Goal: Navigation & Orientation: Find specific page/section

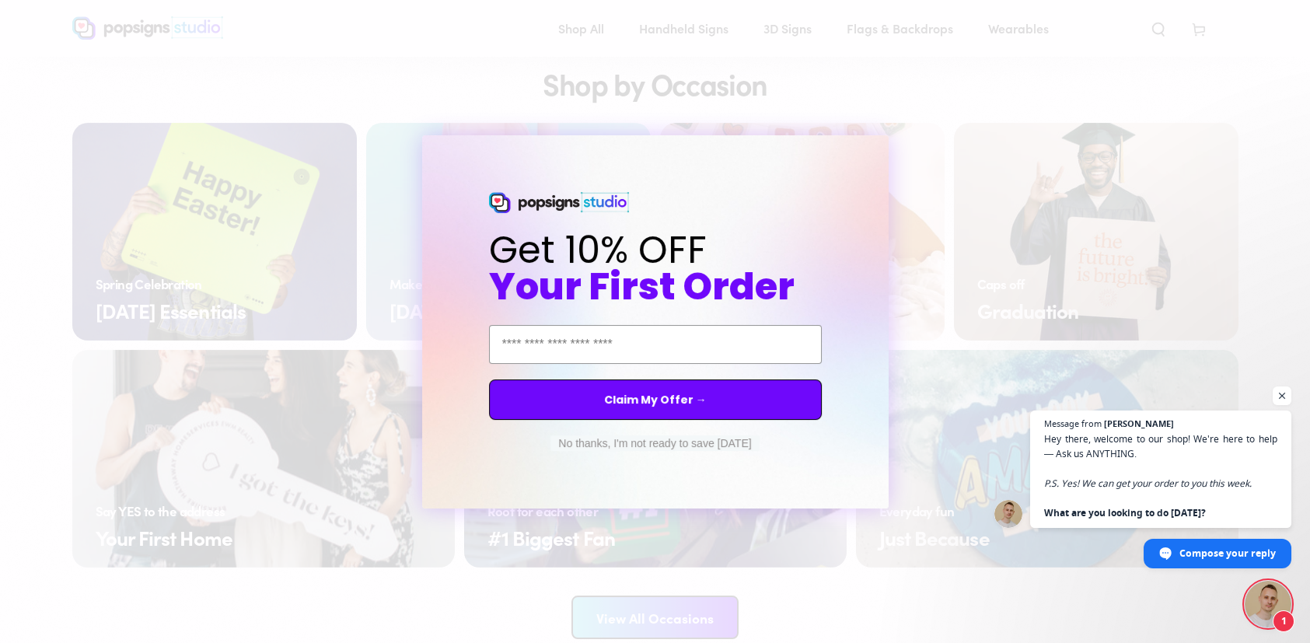
scroll to position [2878, 0]
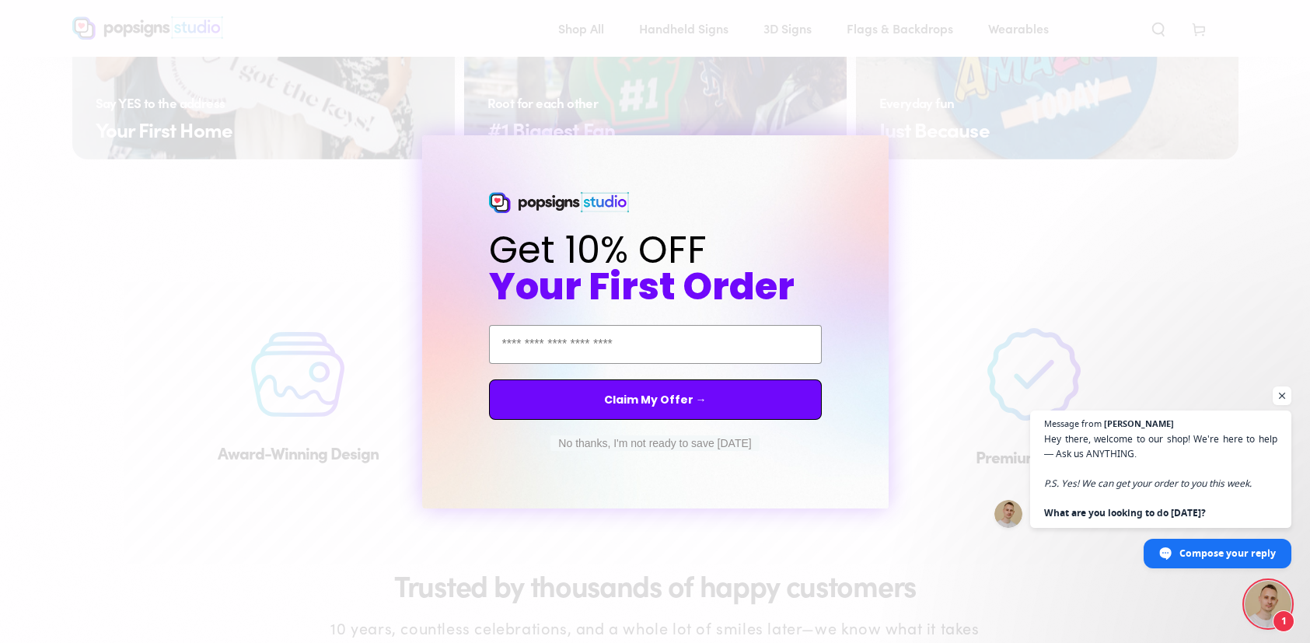
click at [719, 444] on button "No thanks, I'm not ready to save today" at bounding box center [654, 443] width 208 height 16
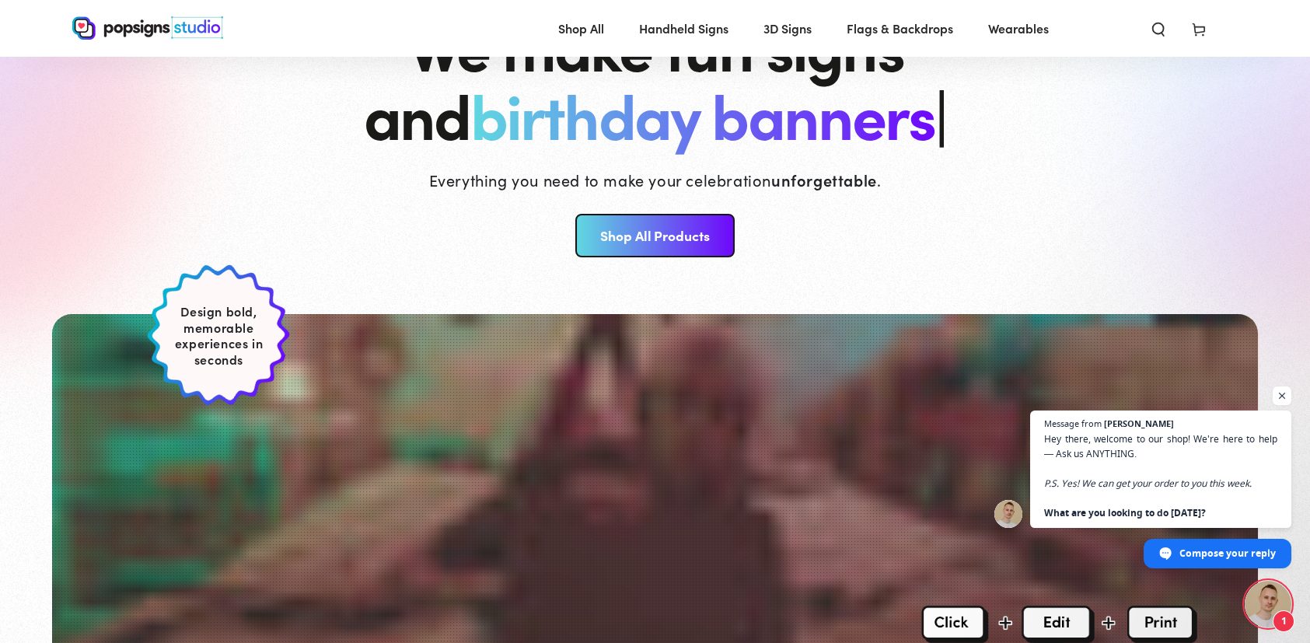
scroll to position [127, 0]
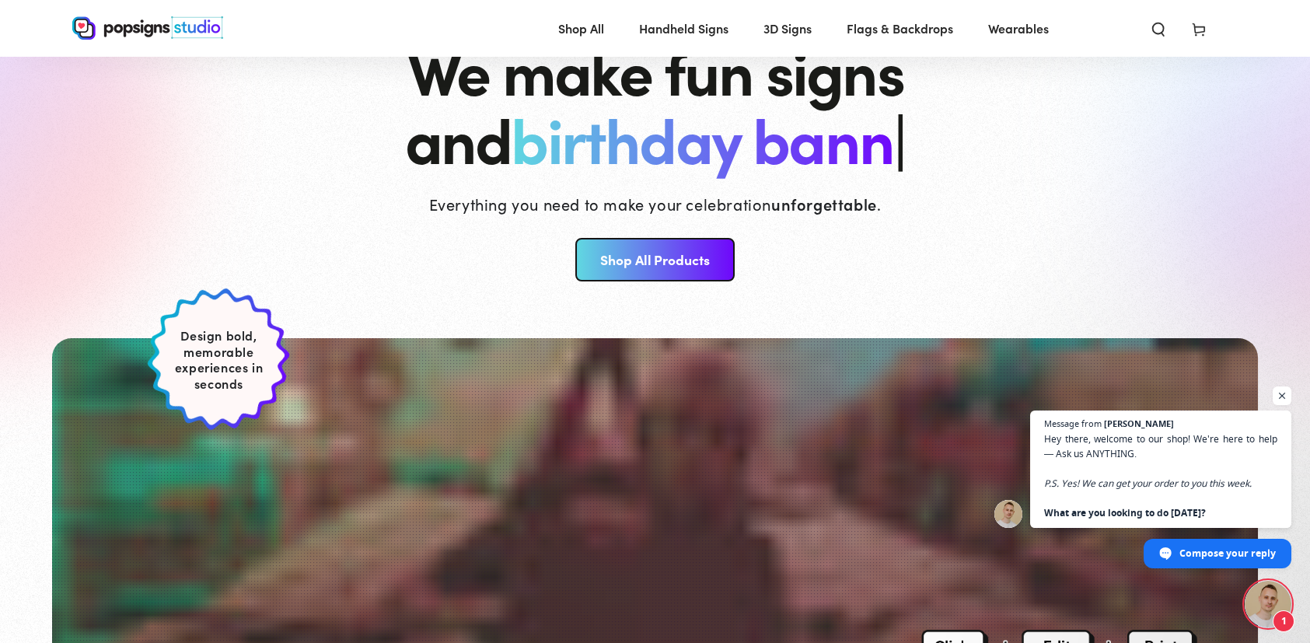
click at [658, 262] on link "Shop All Products" at bounding box center [654, 260] width 159 height 44
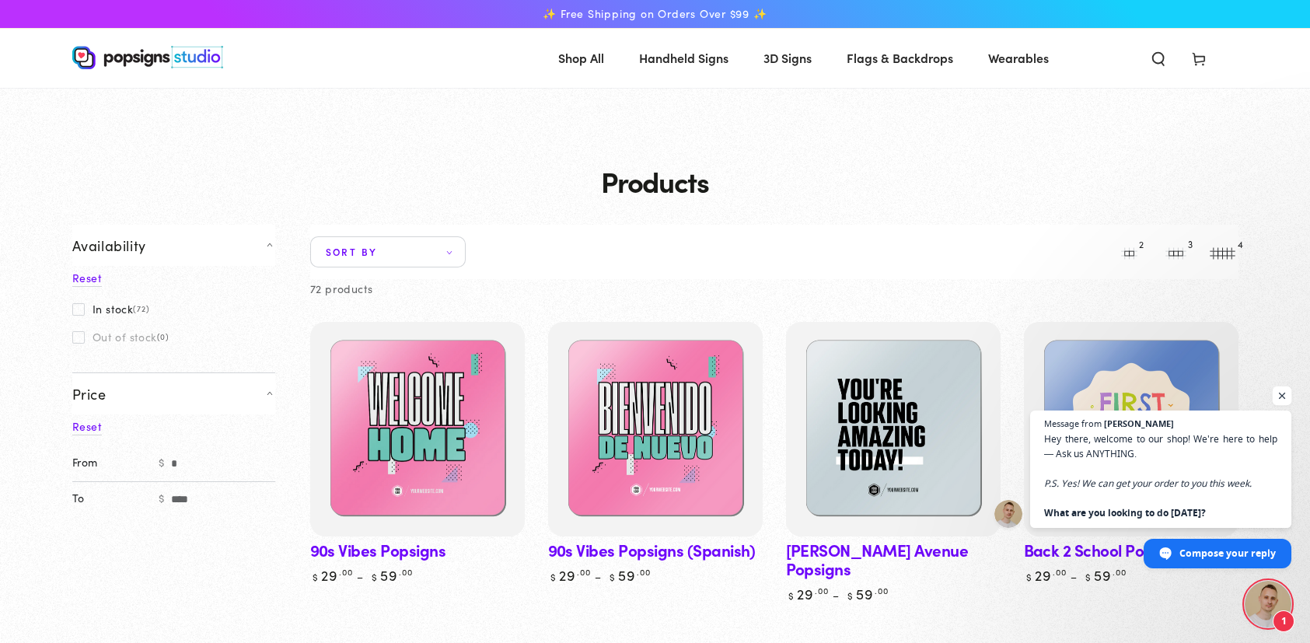
click at [1282, 393] on span "Open chat" at bounding box center [1282, 395] width 19 height 19
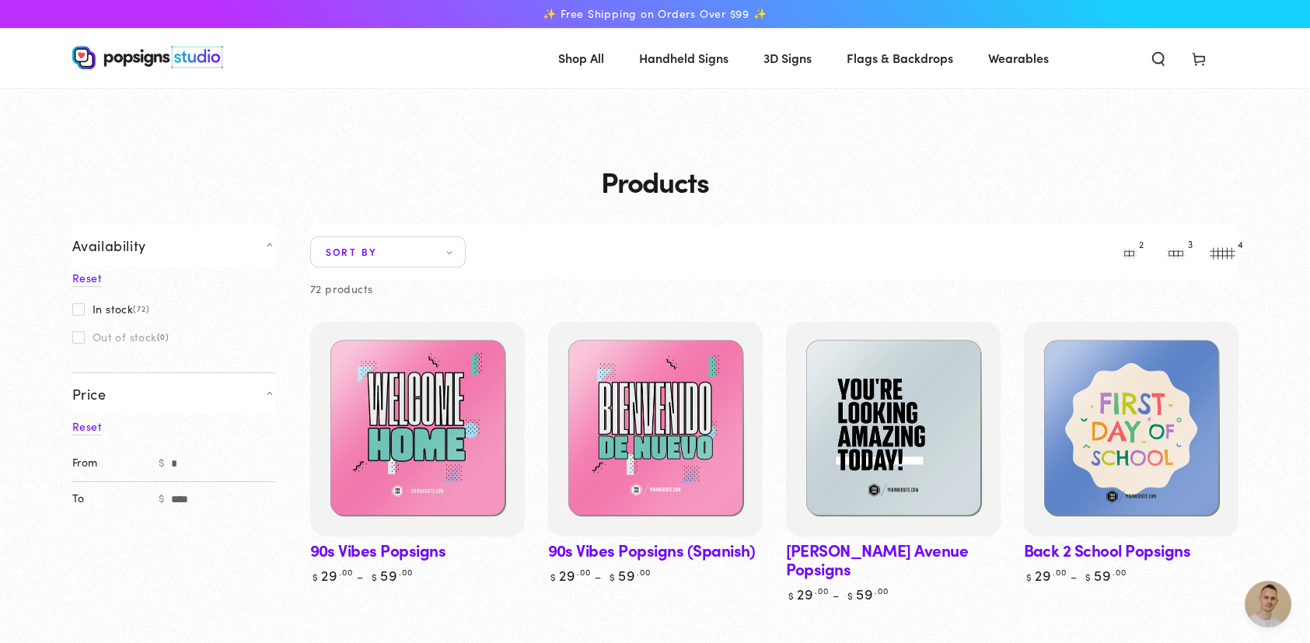
click at [1221, 253] on li "4" at bounding box center [1223, 251] width 47 height 31
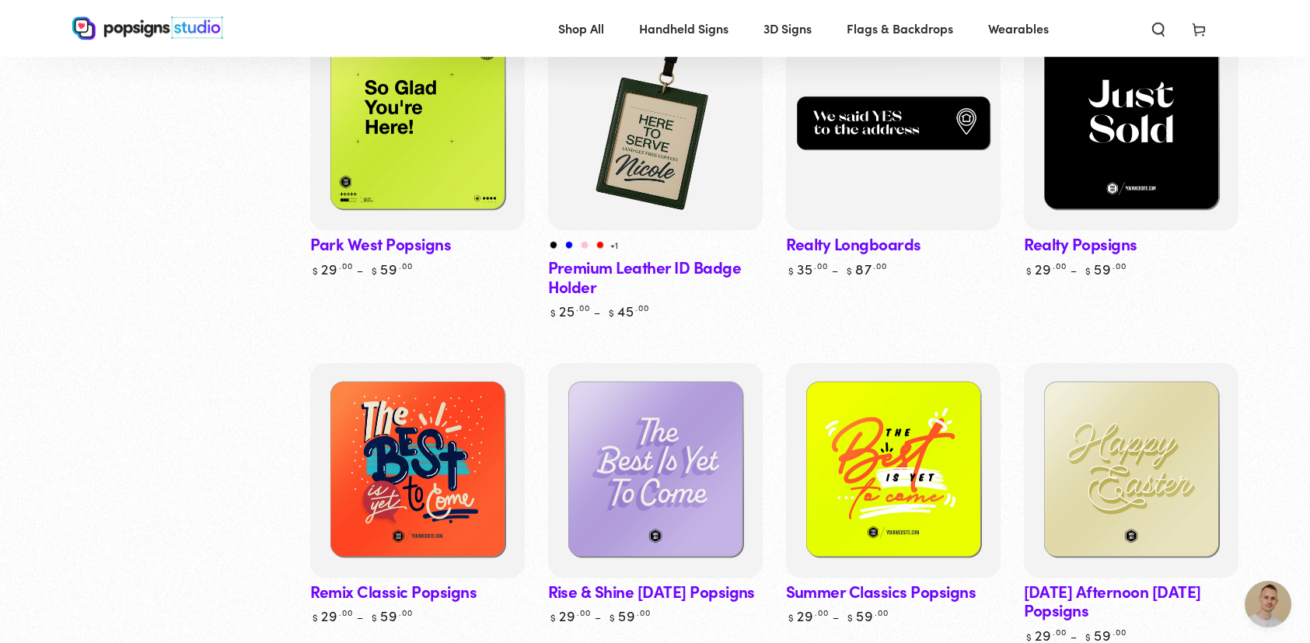
scroll to position [5100, 0]
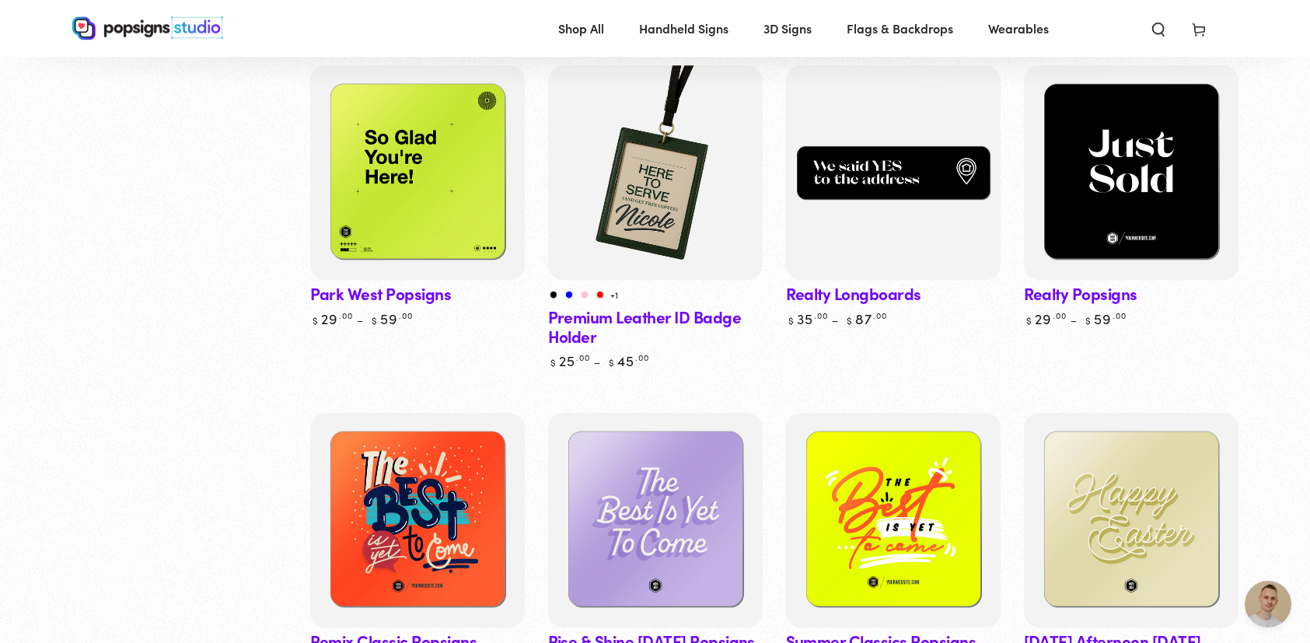
drag, startPoint x: 1297, startPoint y: 543, endPoint x: 1316, endPoint y: 514, distance: 34.3
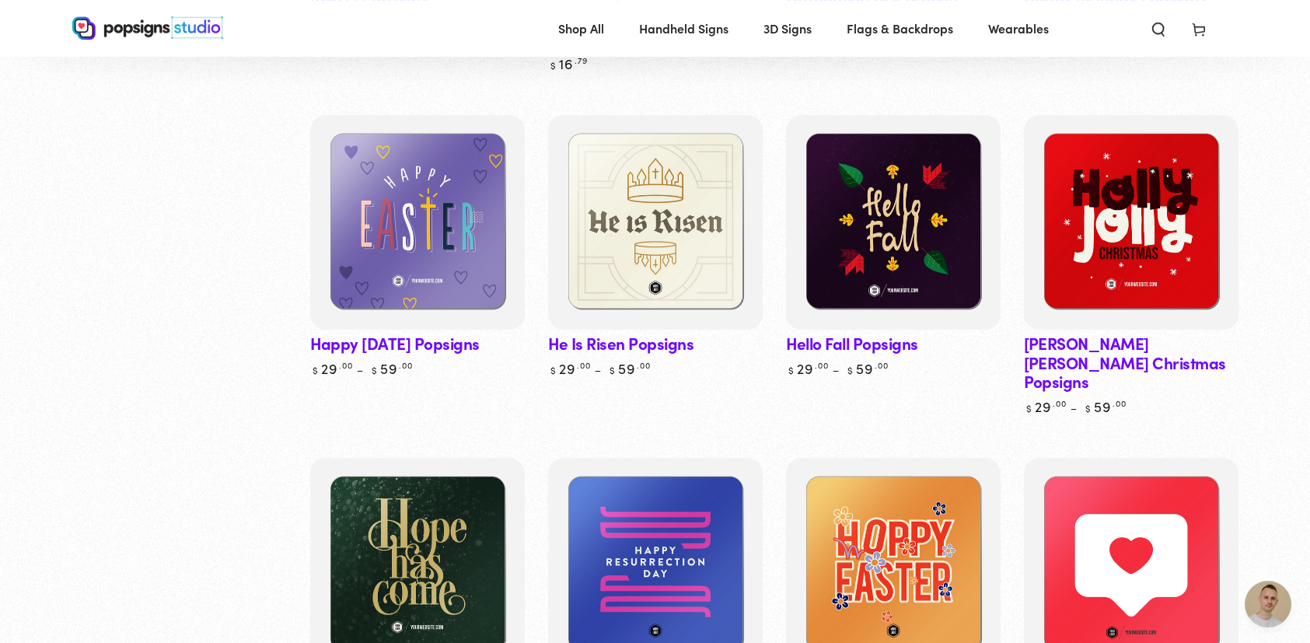
scroll to position [3136, 0]
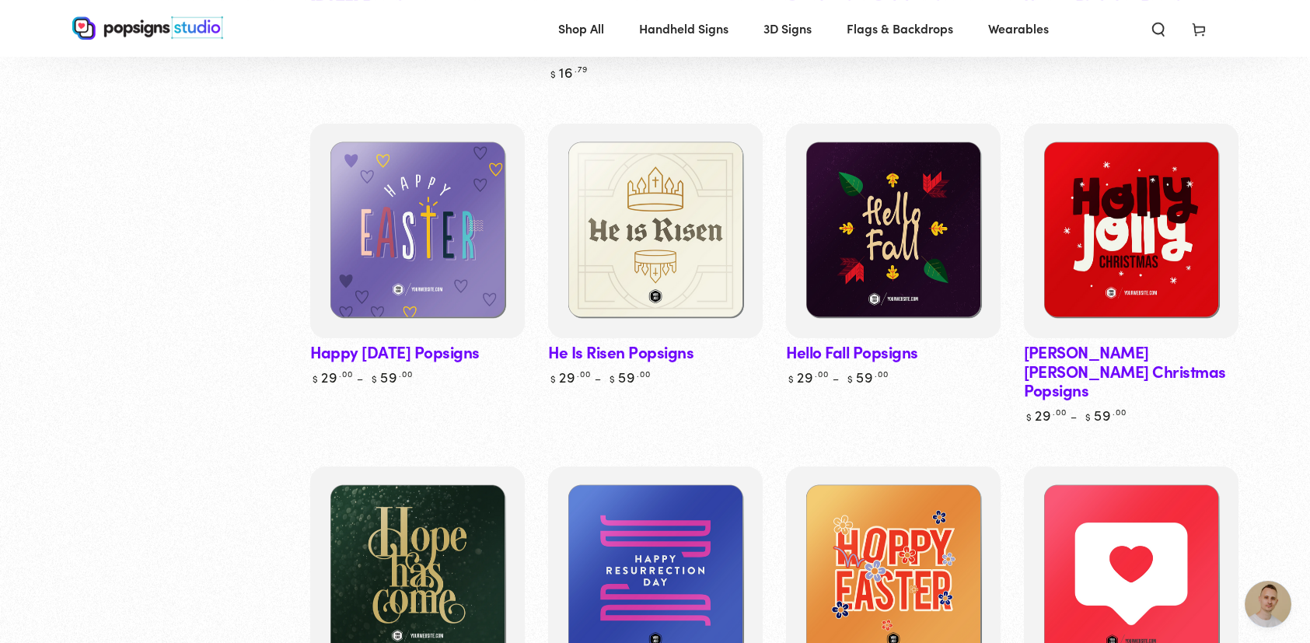
click at [1039, 33] on span "Wearables" at bounding box center [1018, 28] width 61 height 23
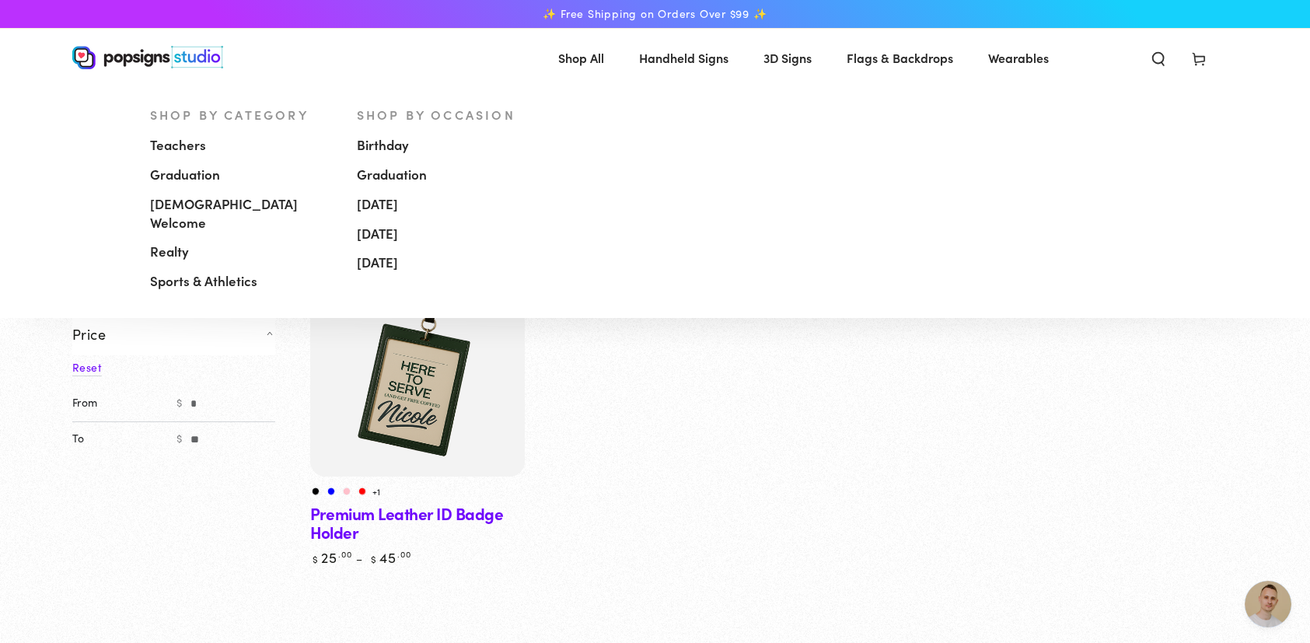
click at [218, 201] on span "[DEMOGRAPHIC_DATA] Welcome" at bounding box center [241, 213] width 183 height 37
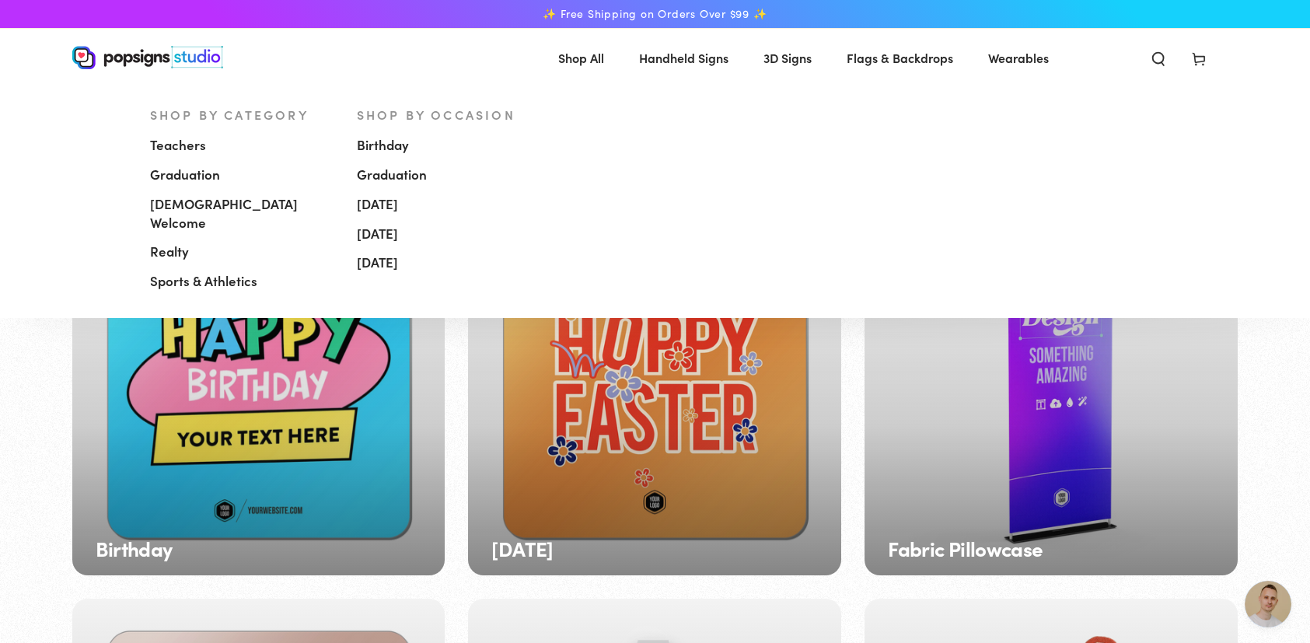
click at [226, 200] on span "[DEMOGRAPHIC_DATA] Welcome" at bounding box center [241, 213] width 183 height 37
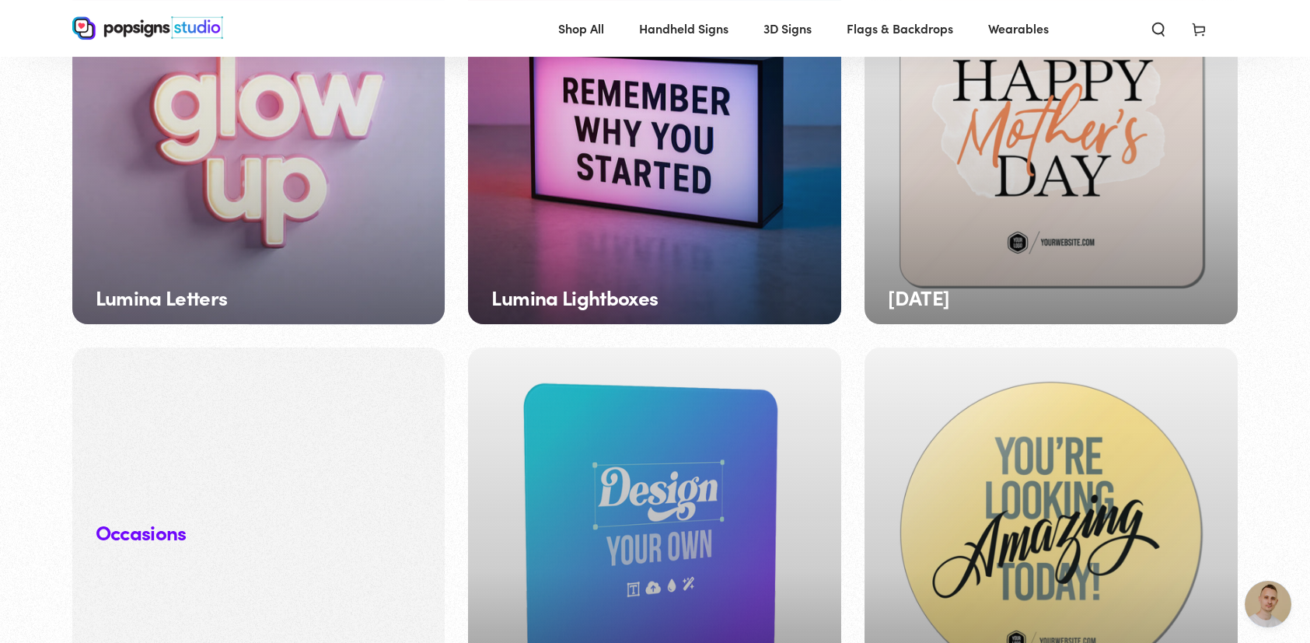
scroll to position [1459, 0]
